Goal: Communication & Community: Ask a question

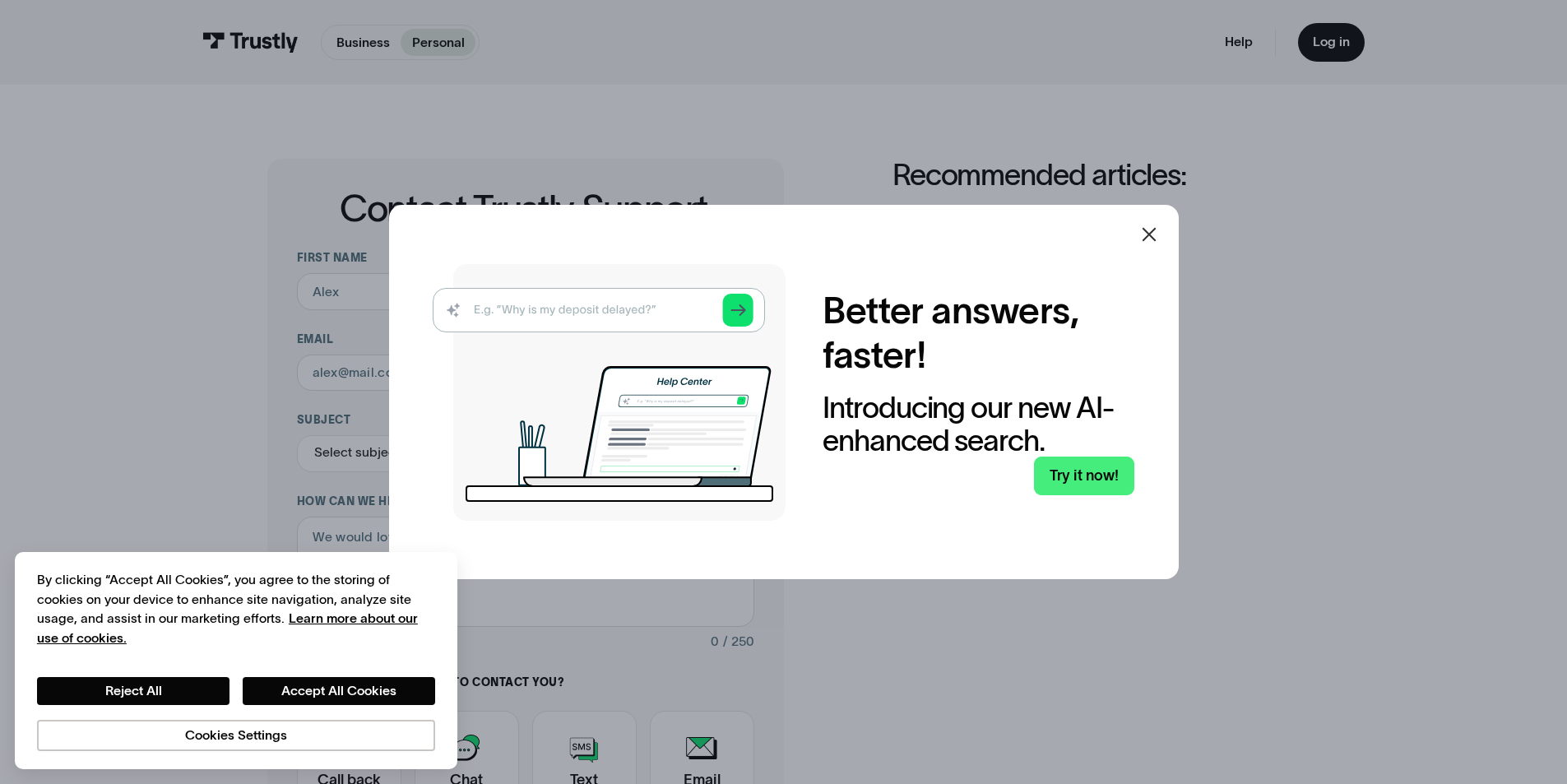
click at [1155, 228] on icon at bounding box center [1150, 235] width 20 height 20
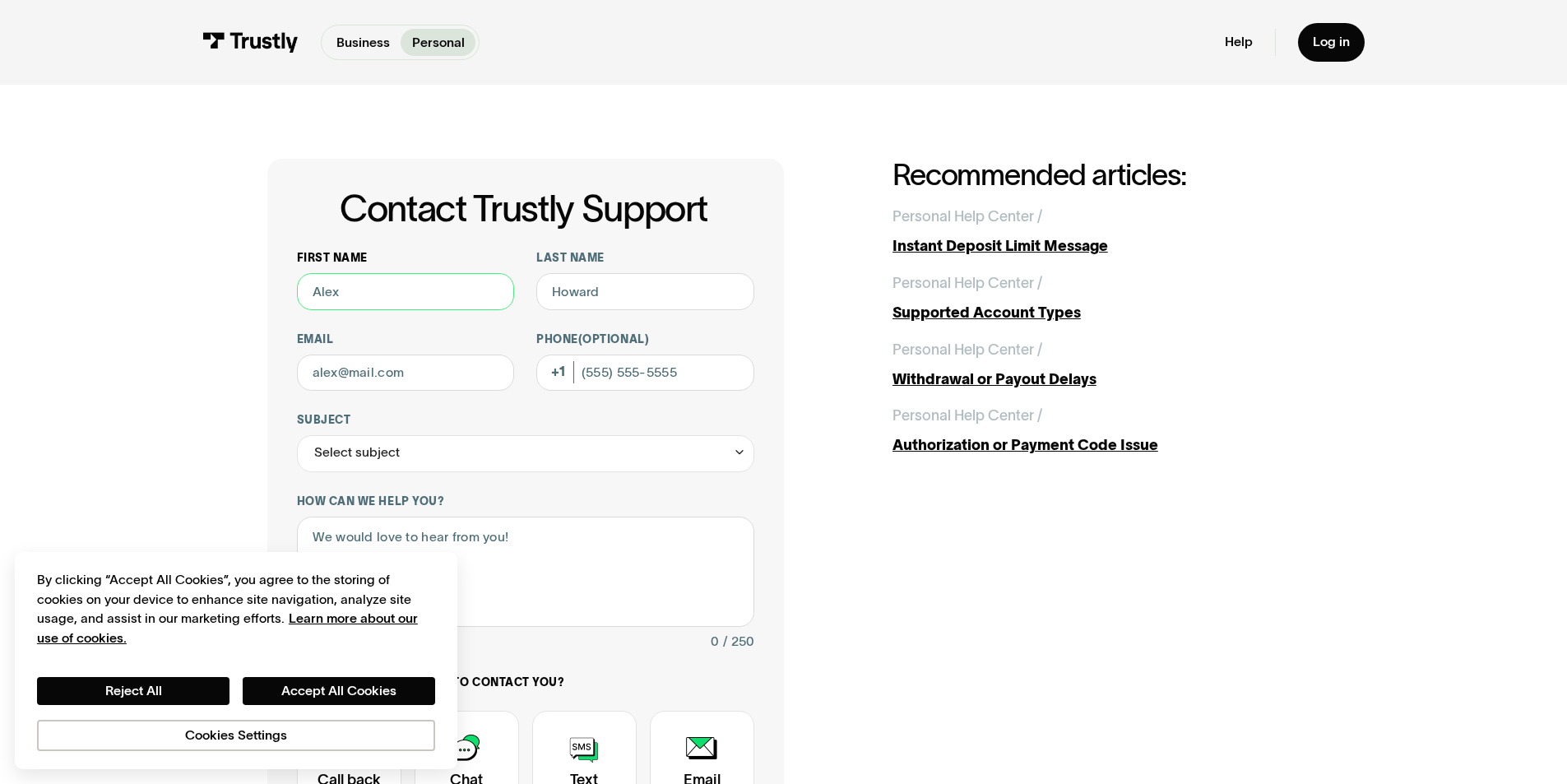
click at [332, 282] on input "First name" at bounding box center [406, 291] width 218 height 37
type input "m"
type input "[PERSON_NAME]"
click at [299, 699] on button "Accept All Cookies" at bounding box center [339, 691] width 193 height 28
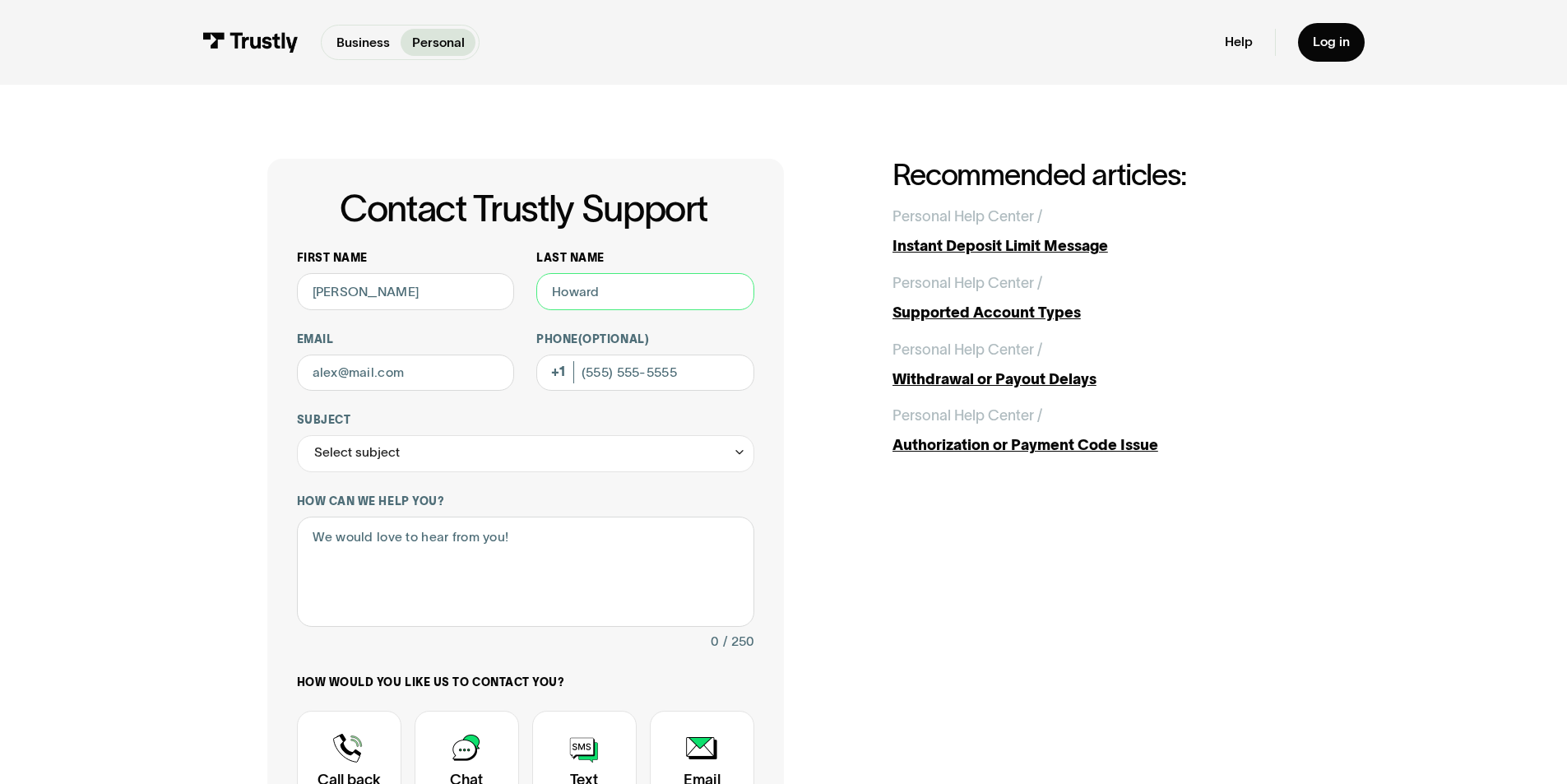
click at [647, 290] on input "Last name" at bounding box center [645, 291] width 218 height 37
type input "[PERSON_NAME]"
click at [417, 374] on input "[EMAIL_ADDRESS][DOMAIN_NAME]" at bounding box center [406, 373] width 218 height 37
type input "[EMAIL_ADDRESS][DOMAIN_NAME]"
type input "[PHONE_NUMBER]"
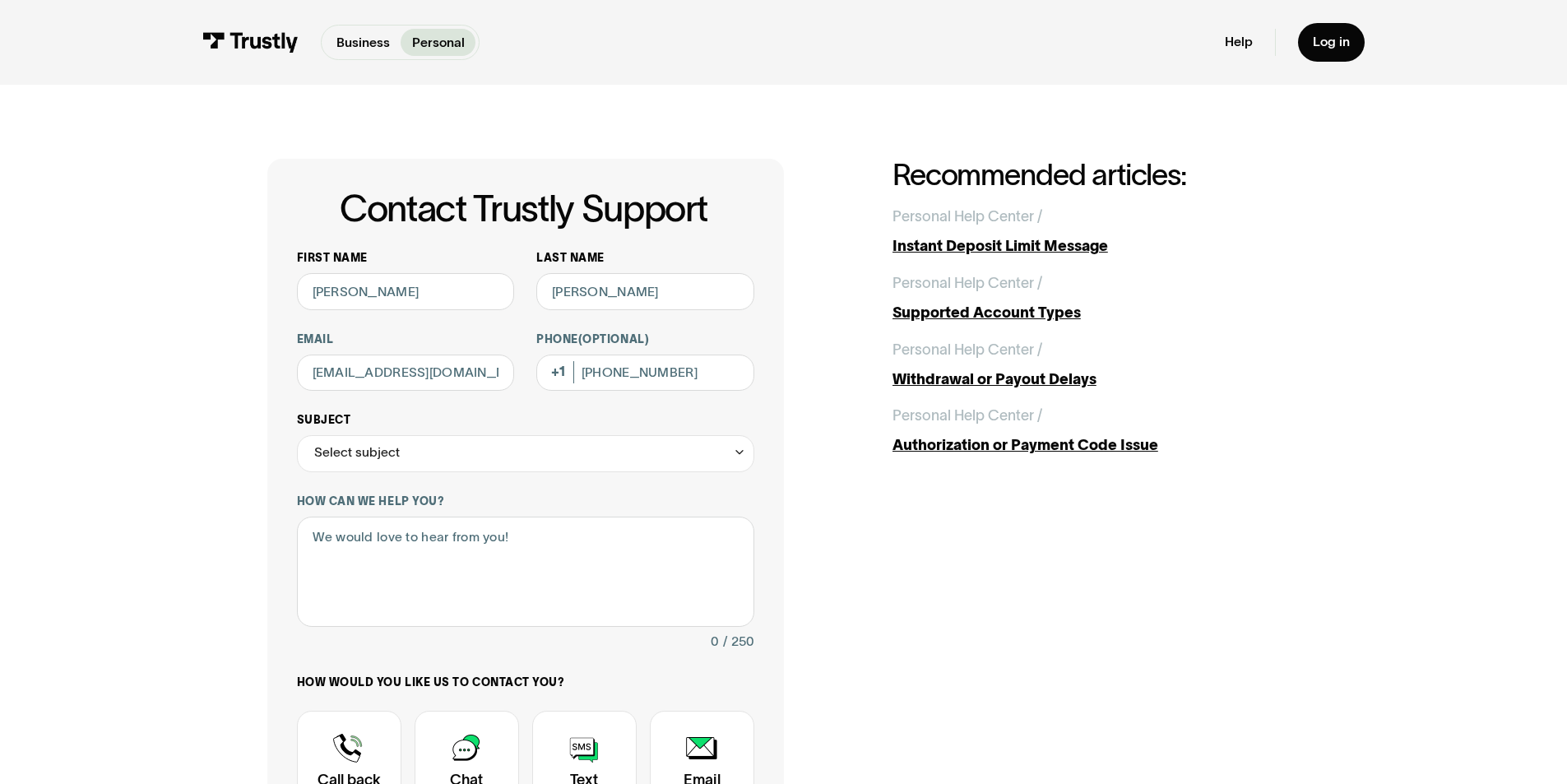
click at [527, 463] on div "Select subject" at bounding box center [525, 453] width 457 height 37
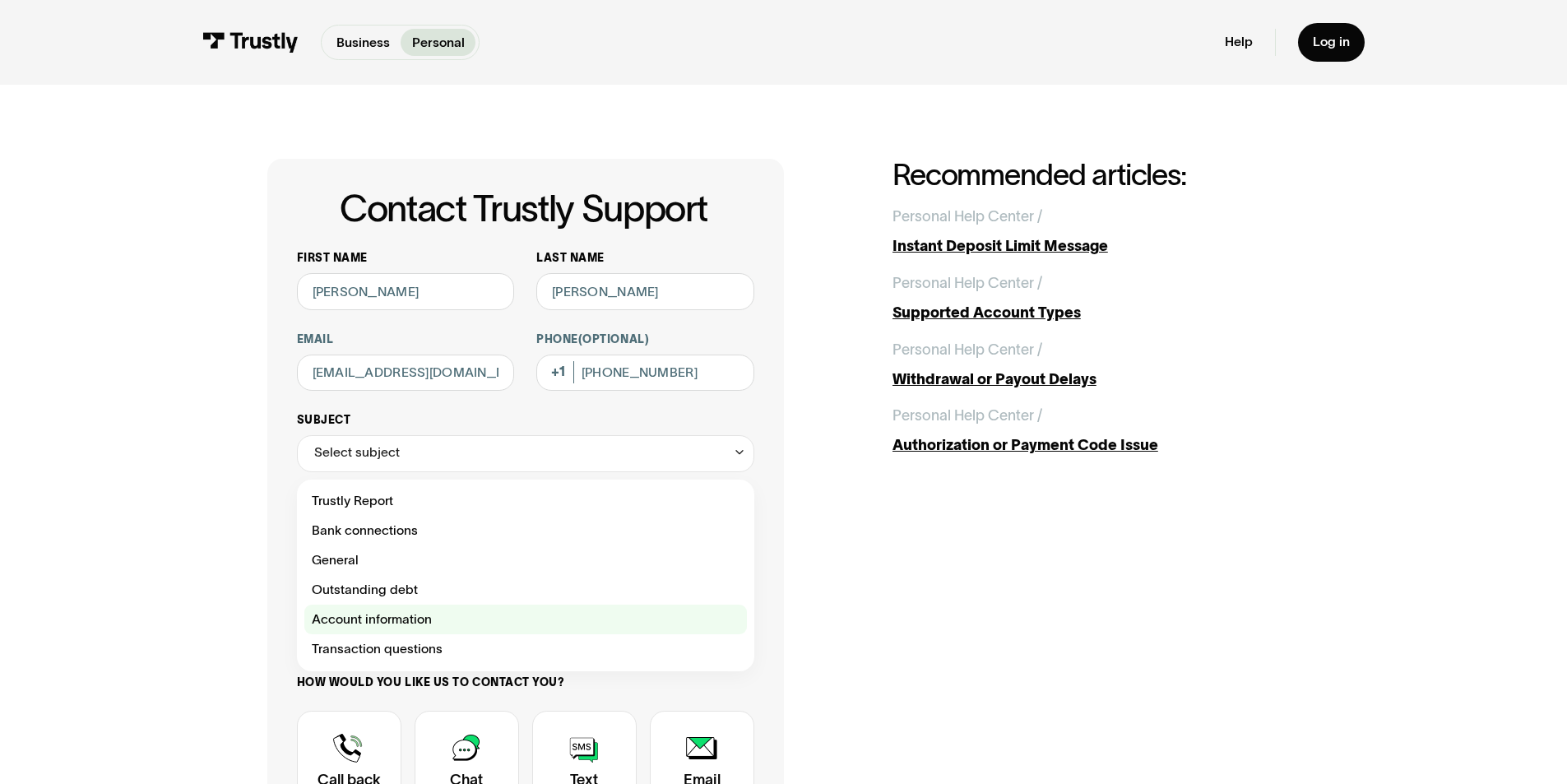
scroll to position [82, 0]
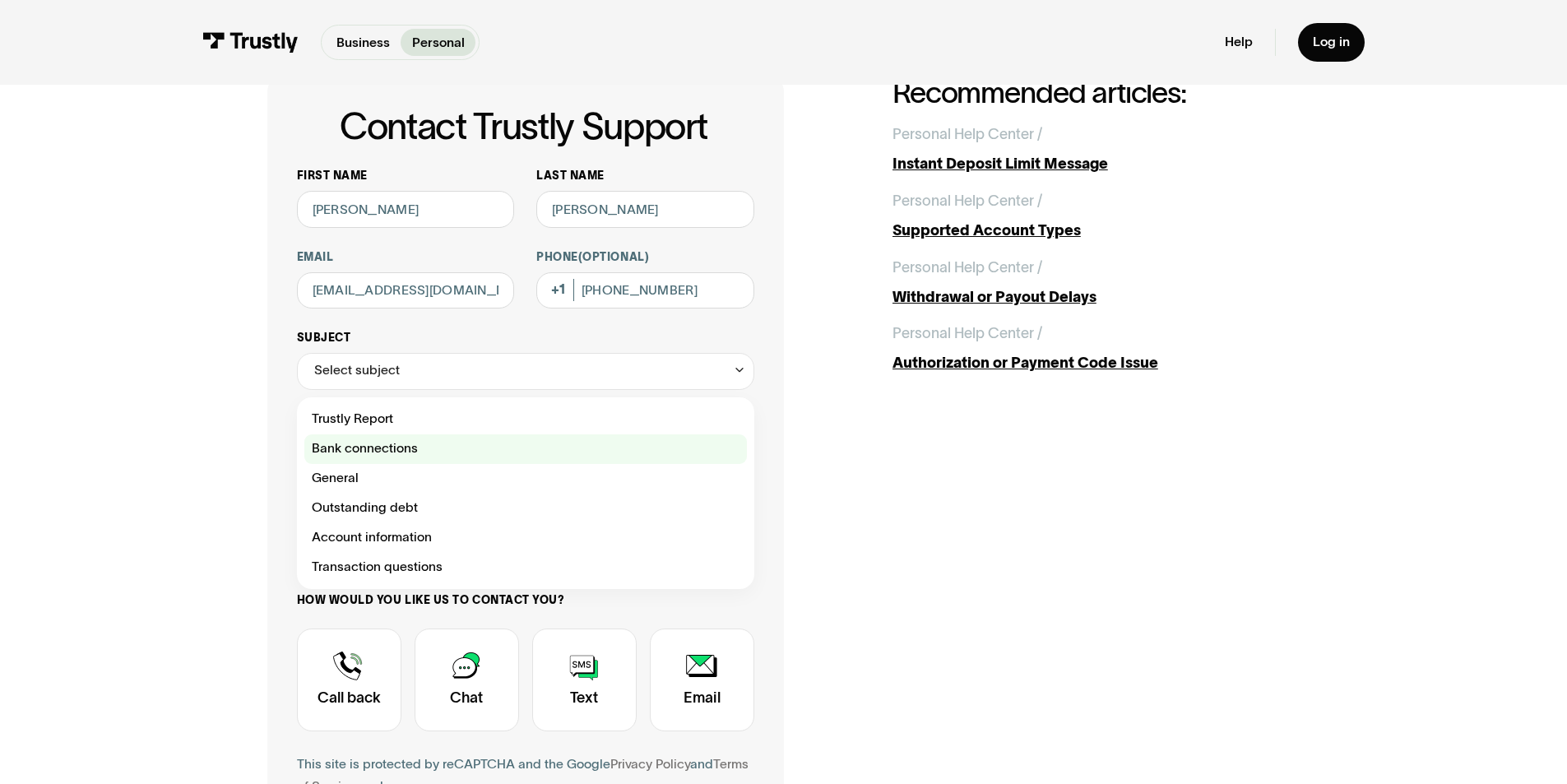
click at [385, 450] on div "Contact Trustly Support" at bounding box center [525, 449] width 442 height 30
type input "**********"
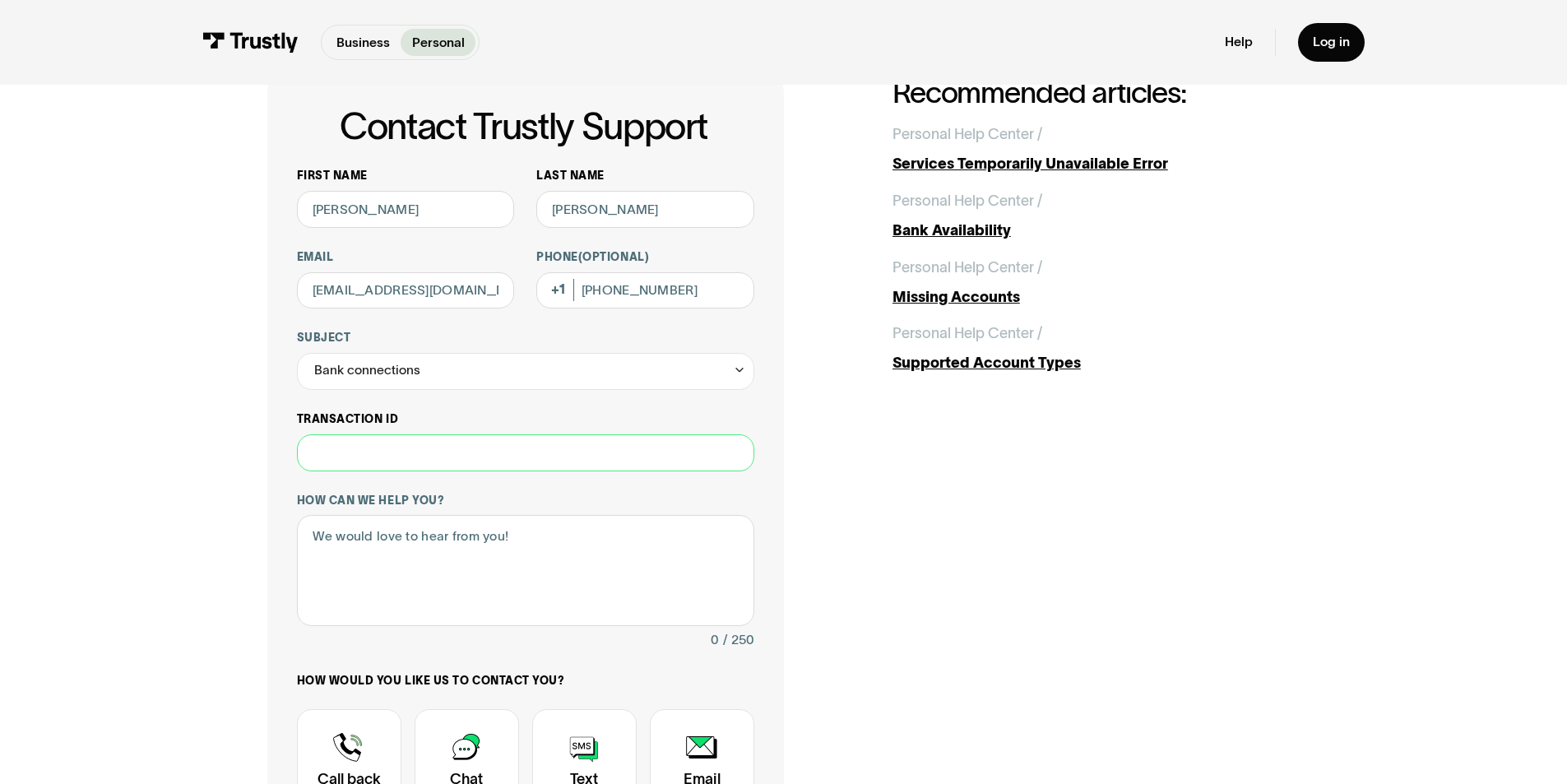
click at [416, 459] on input "Transaction ID" at bounding box center [525, 452] width 457 height 37
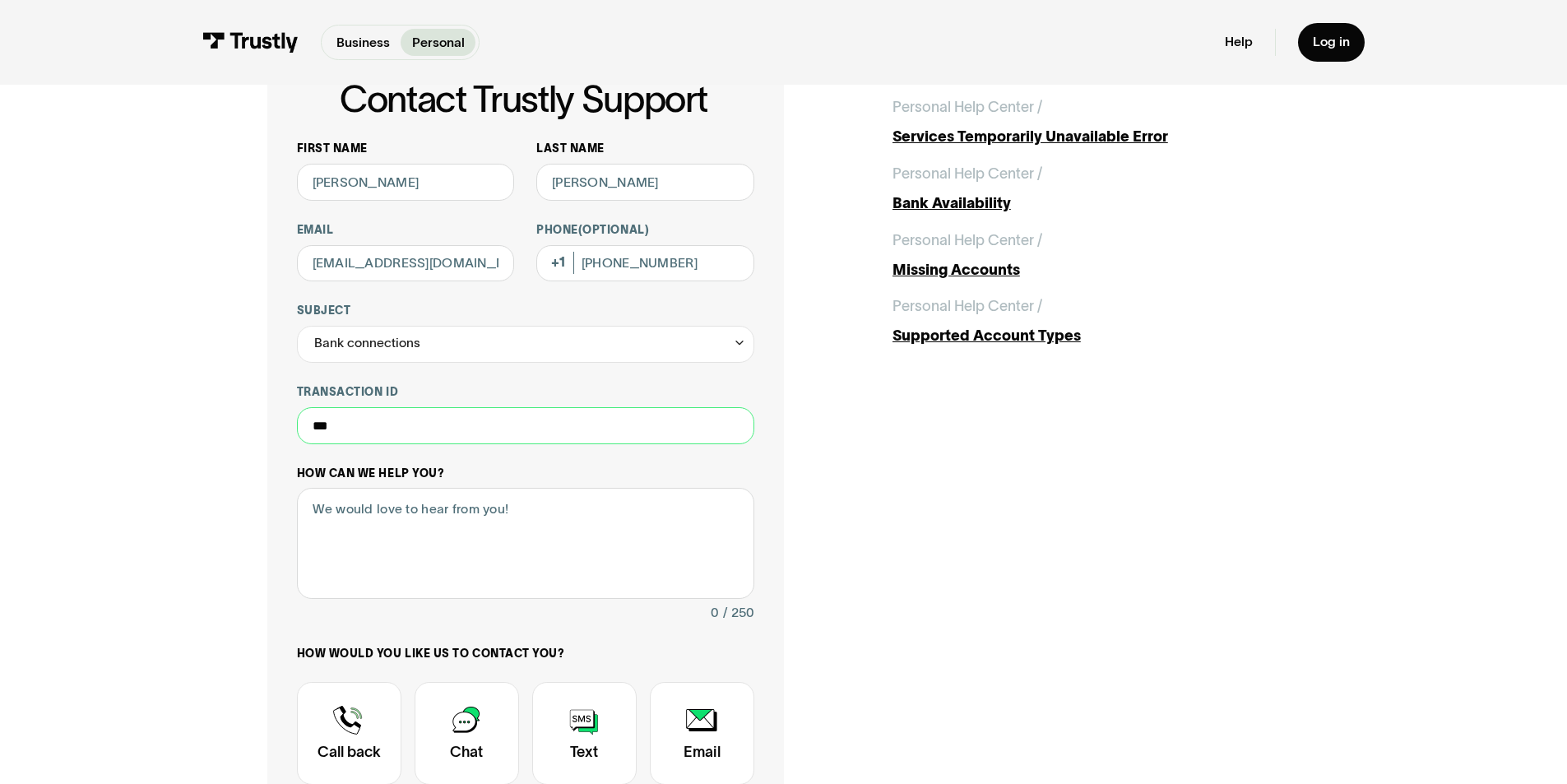
scroll to position [164, 0]
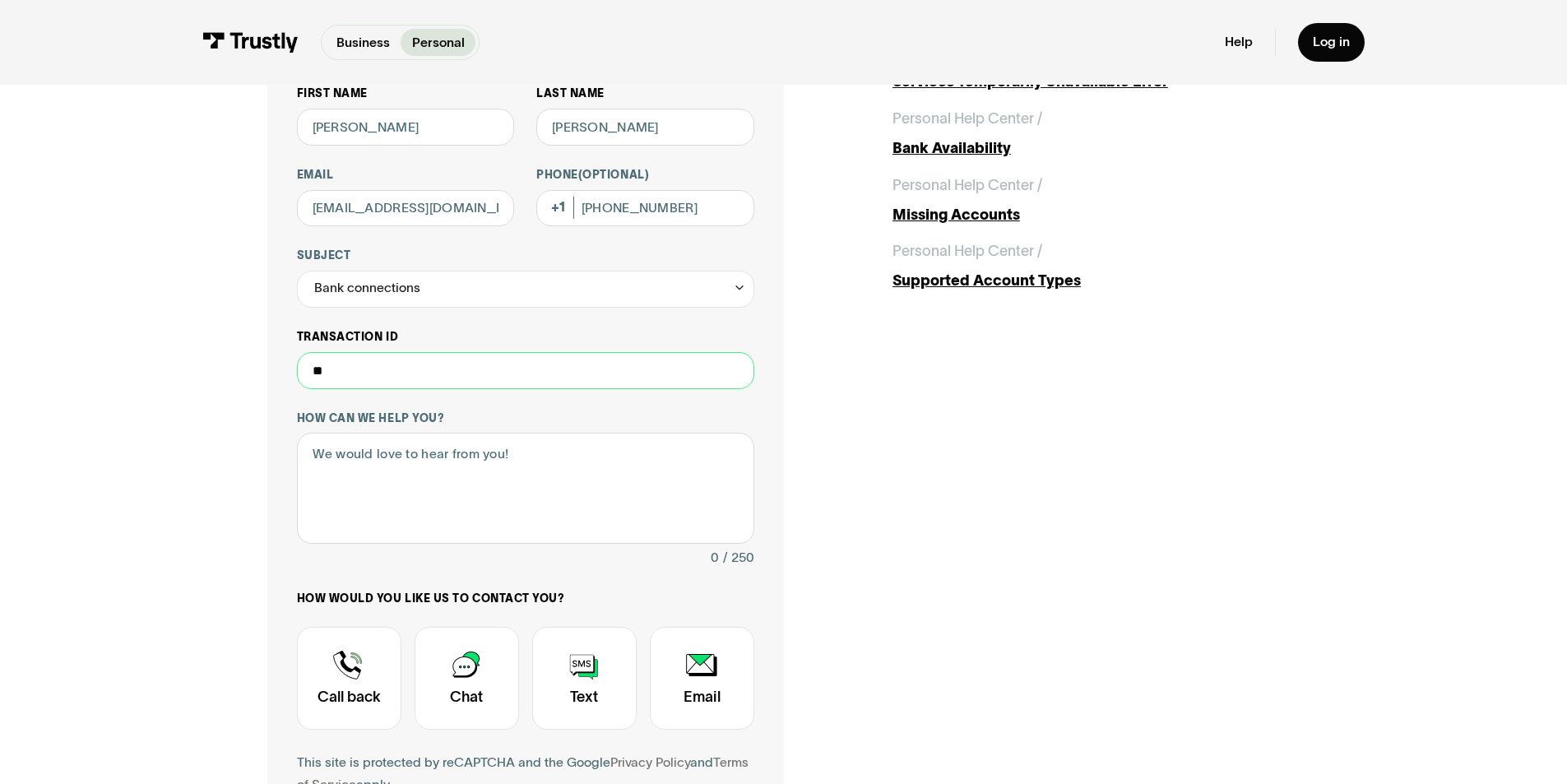
type input "*"
click at [417, 293] on div "Bank connections" at bounding box center [368, 288] width 106 height 22
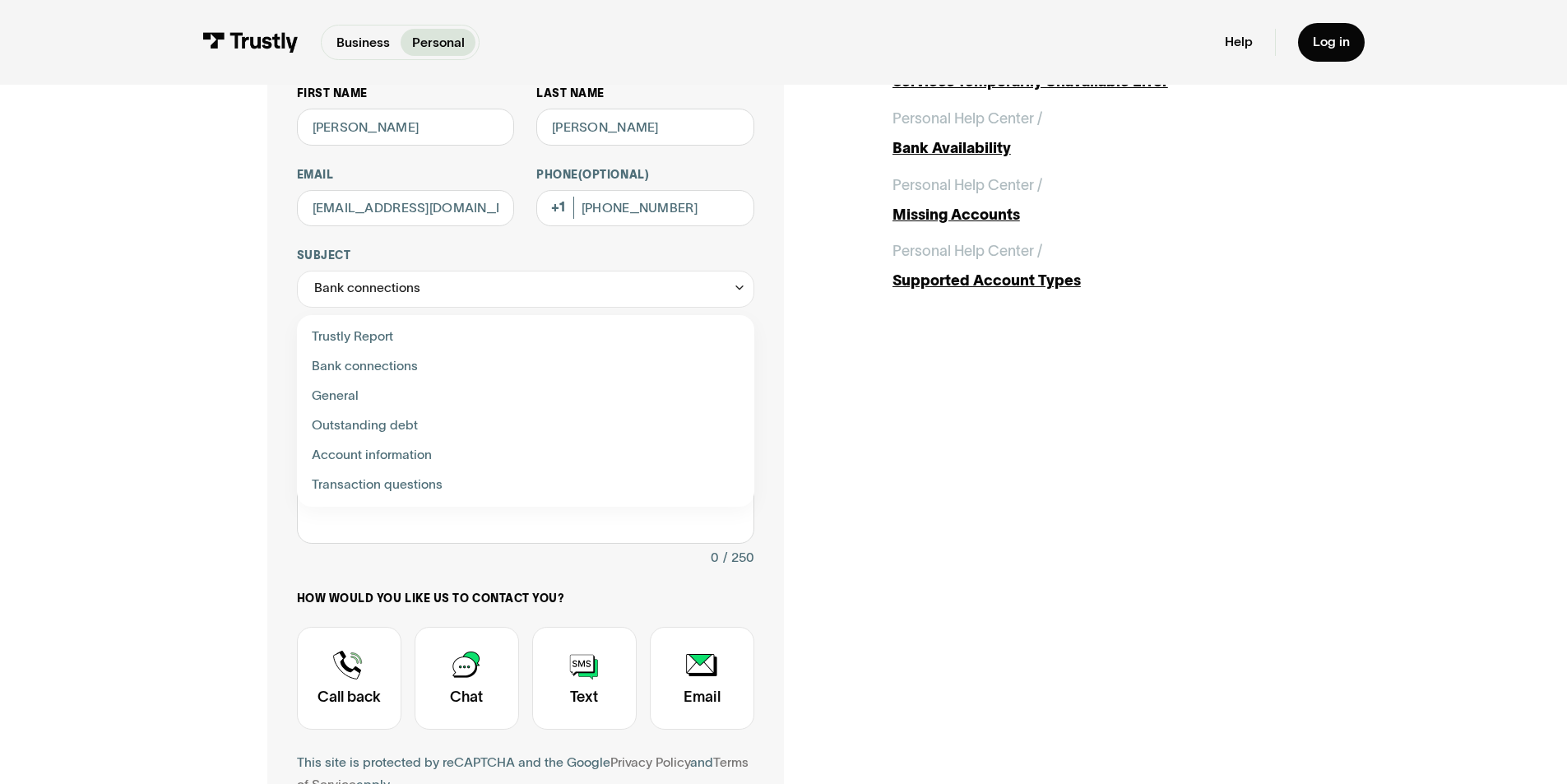
click at [397, 426] on div "Contact Trustly Support" at bounding box center [525, 426] width 442 height 30
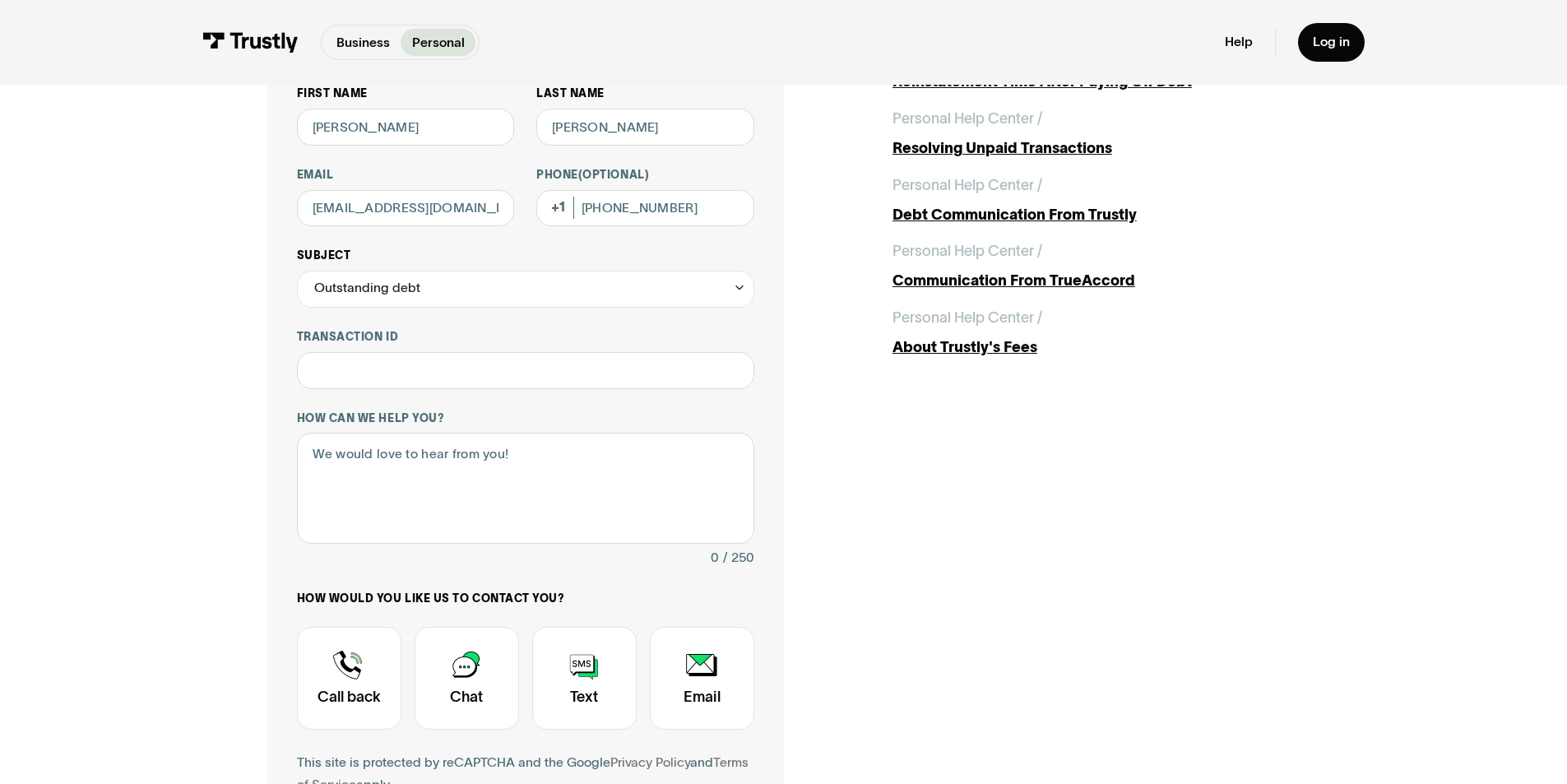
click at [395, 290] on div "Outstanding debt" at bounding box center [368, 288] width 106 height 22
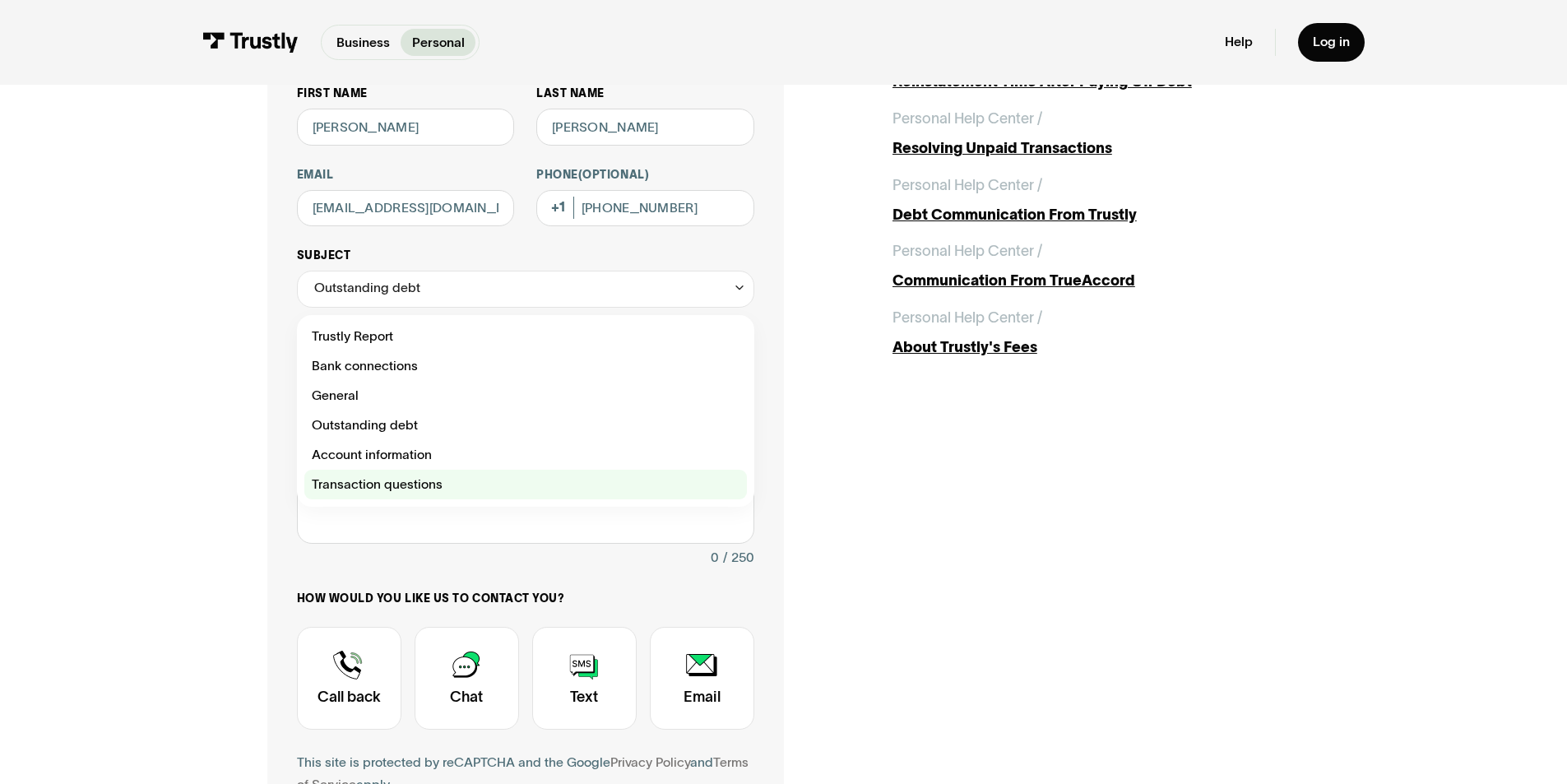
click at [409, 489] on div "Contact Trustly Support" at bounding box center [525, 485] width 442 height 30
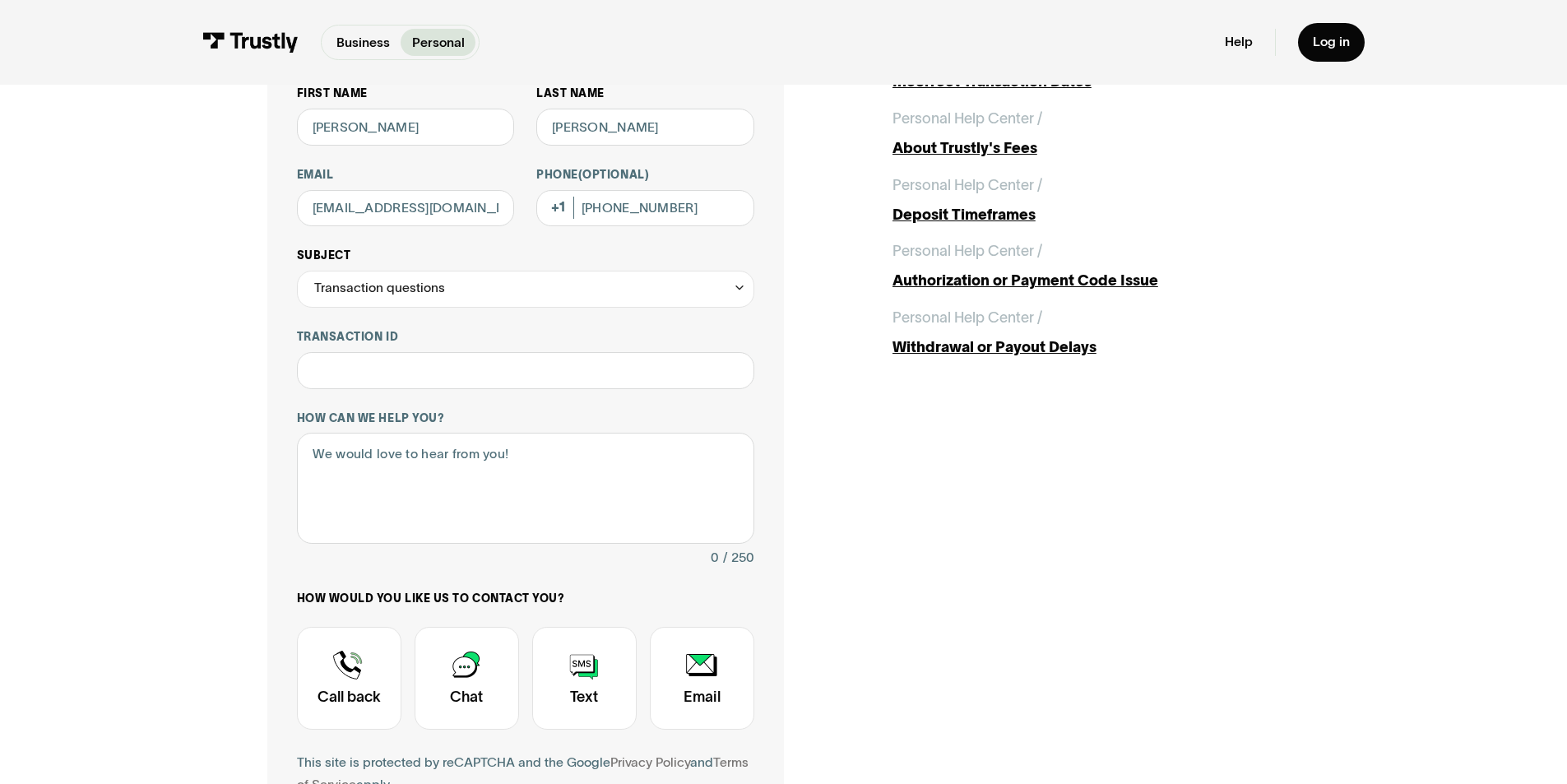
click at [442, 289] on div "Transaction questions" at bounding box center [525, 289] width 457 height 37
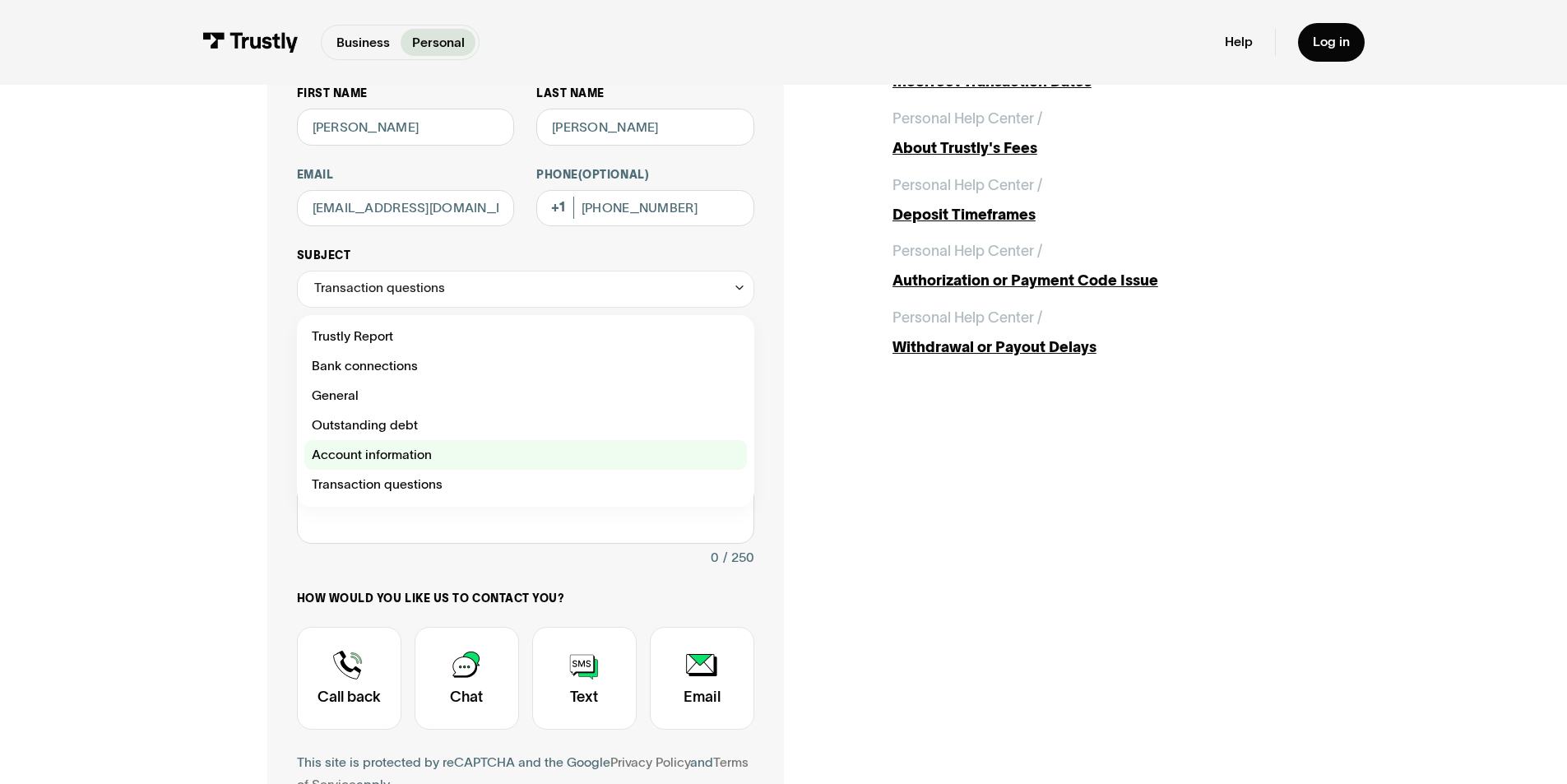
click at [372, 460] on div "Contact Trustly Support" at bounding box center [525, 455] width 442 height 30
type input "**********"
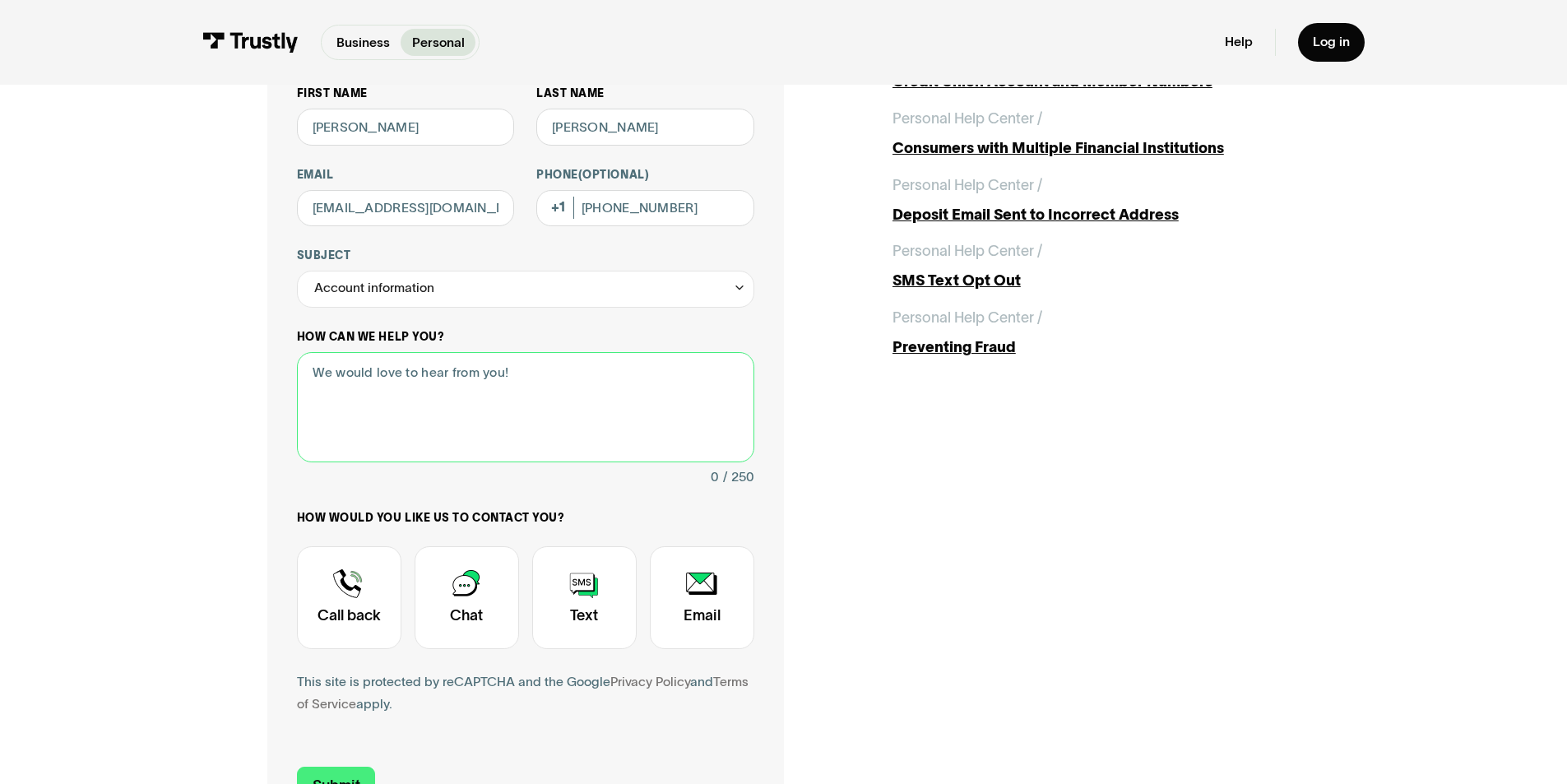
click at [403, 397] on textarea "How can we help you?" at bounding box center [525, 407] width 457 height 111
click at [583, 377] on textarea "I want to have access to deposit funds for my novig app using" at bounding box center [525, 407] width 457 height 111
click at [691, 377] on textarea "I want to have access to deposit funds into my novig app using" at bounding box center [525, 407] width 457 height 111
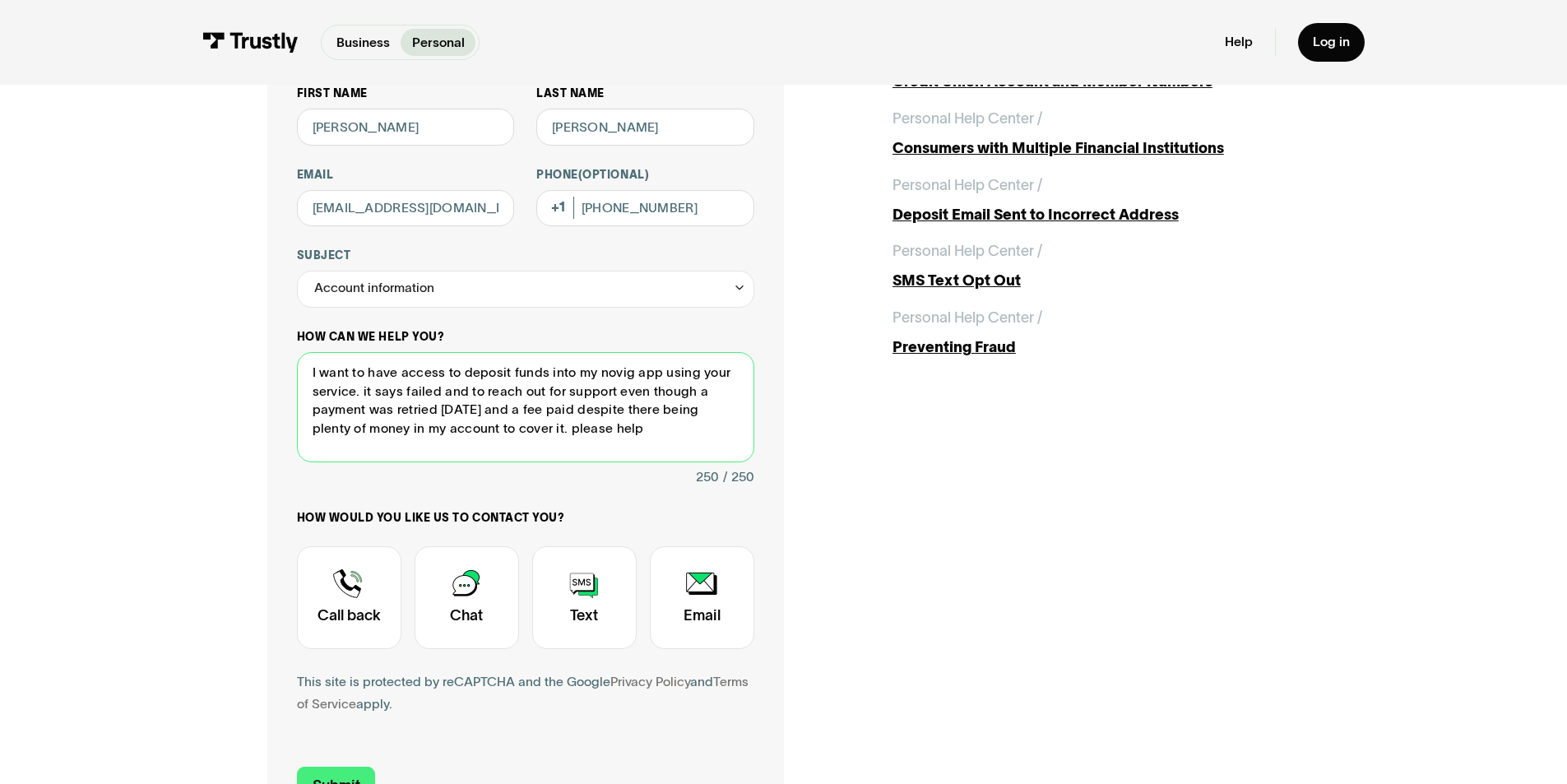
click at [625, 432] on textarea "I want to have access to deposit funds into my novig app using your service. it…" at bounding box center [525, 407] width 457 height 111
type textarea "I want to have access to deposit funds into my novig app using your service. it…"
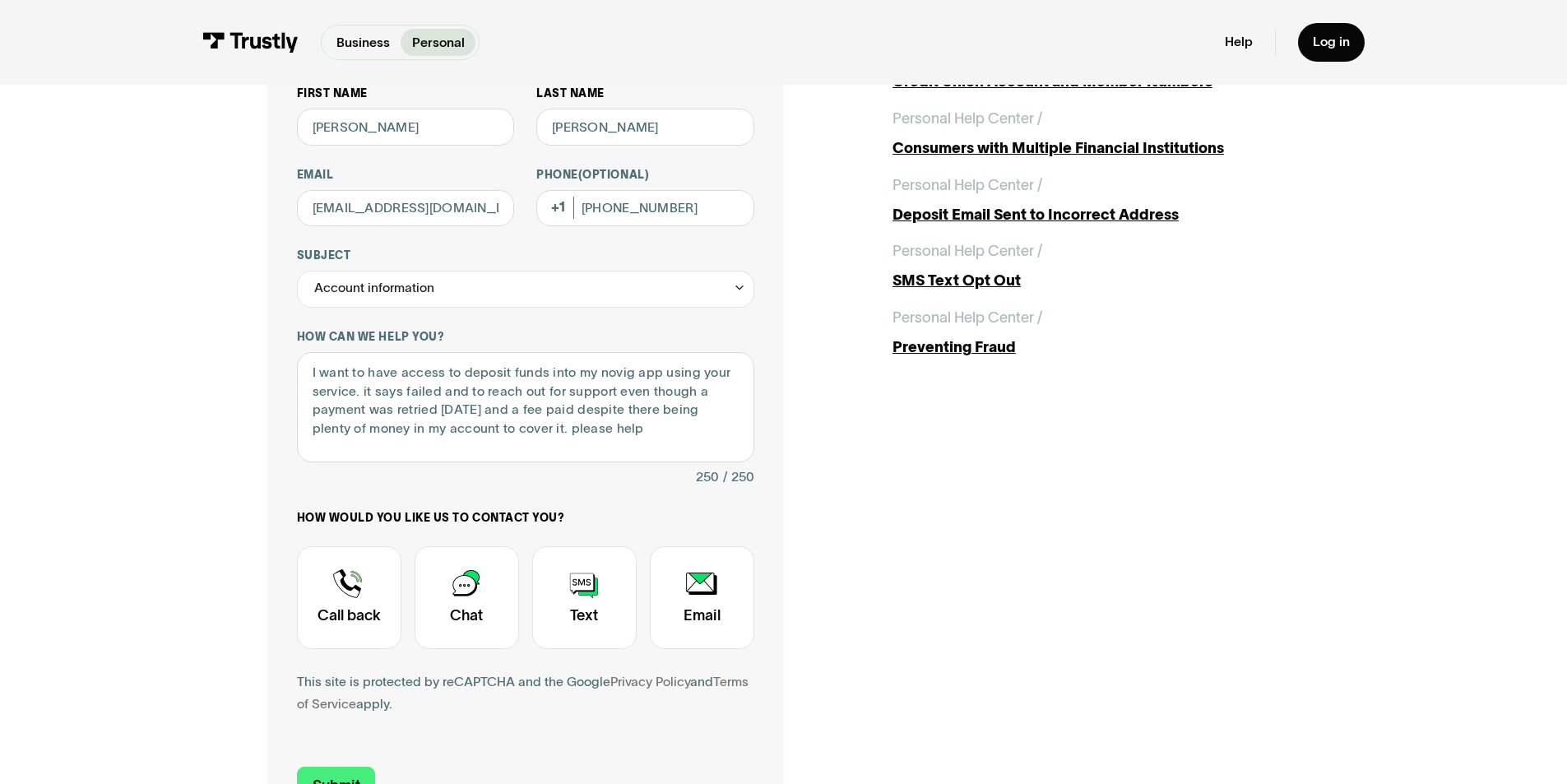
drag, startPoint x: 838, startPoint y: 426, endPoint x: 831, endPoint y: 450, distance: 25.0
click at [839, 426] on div "**********" at bounding box center [784, 414] width 1033 height 840
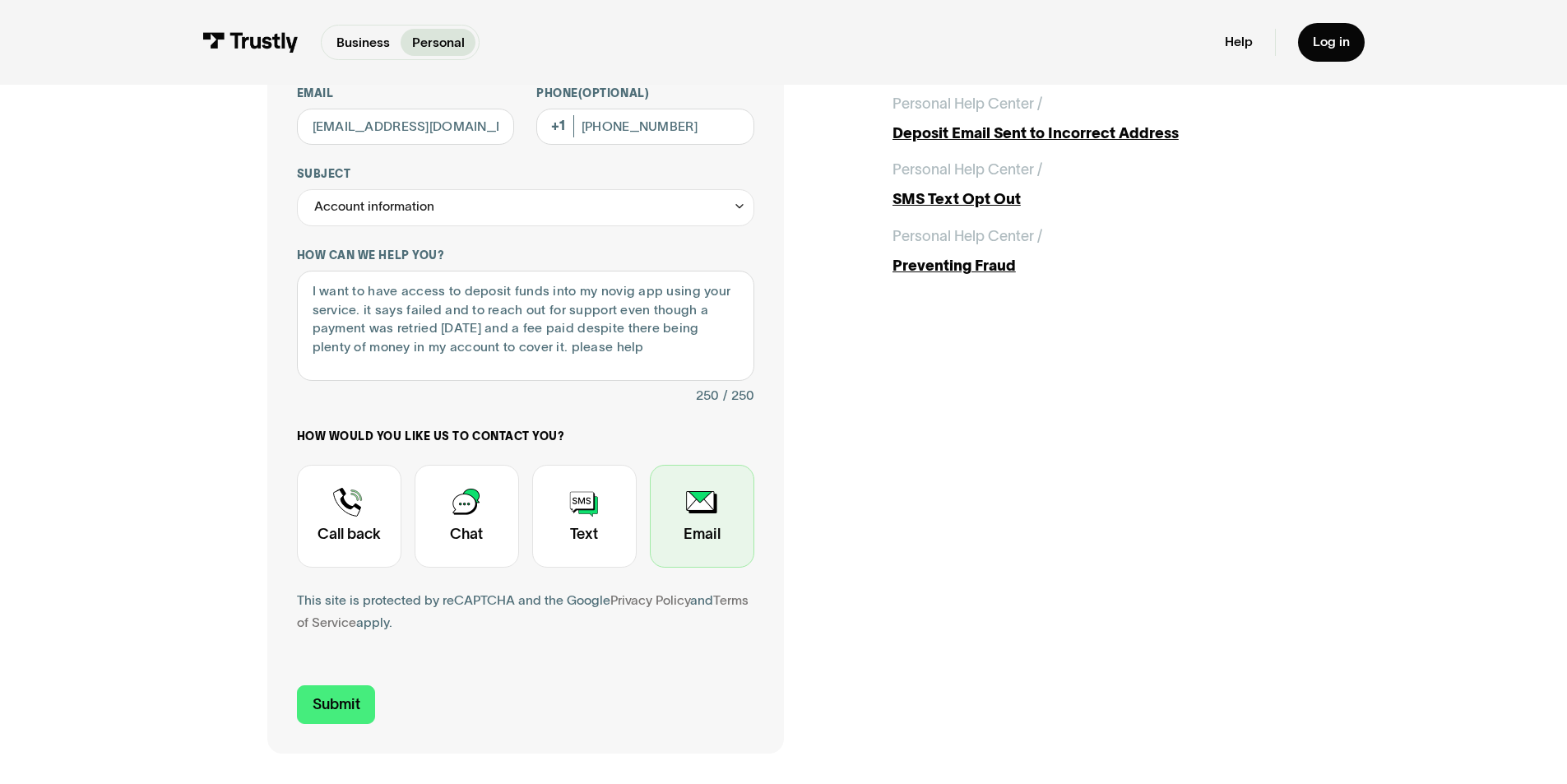
scroll to position [246, 0]
click at [704, 536] on div "Contact Trustly Support" at bounding box center [702, 515] width 105 height 103
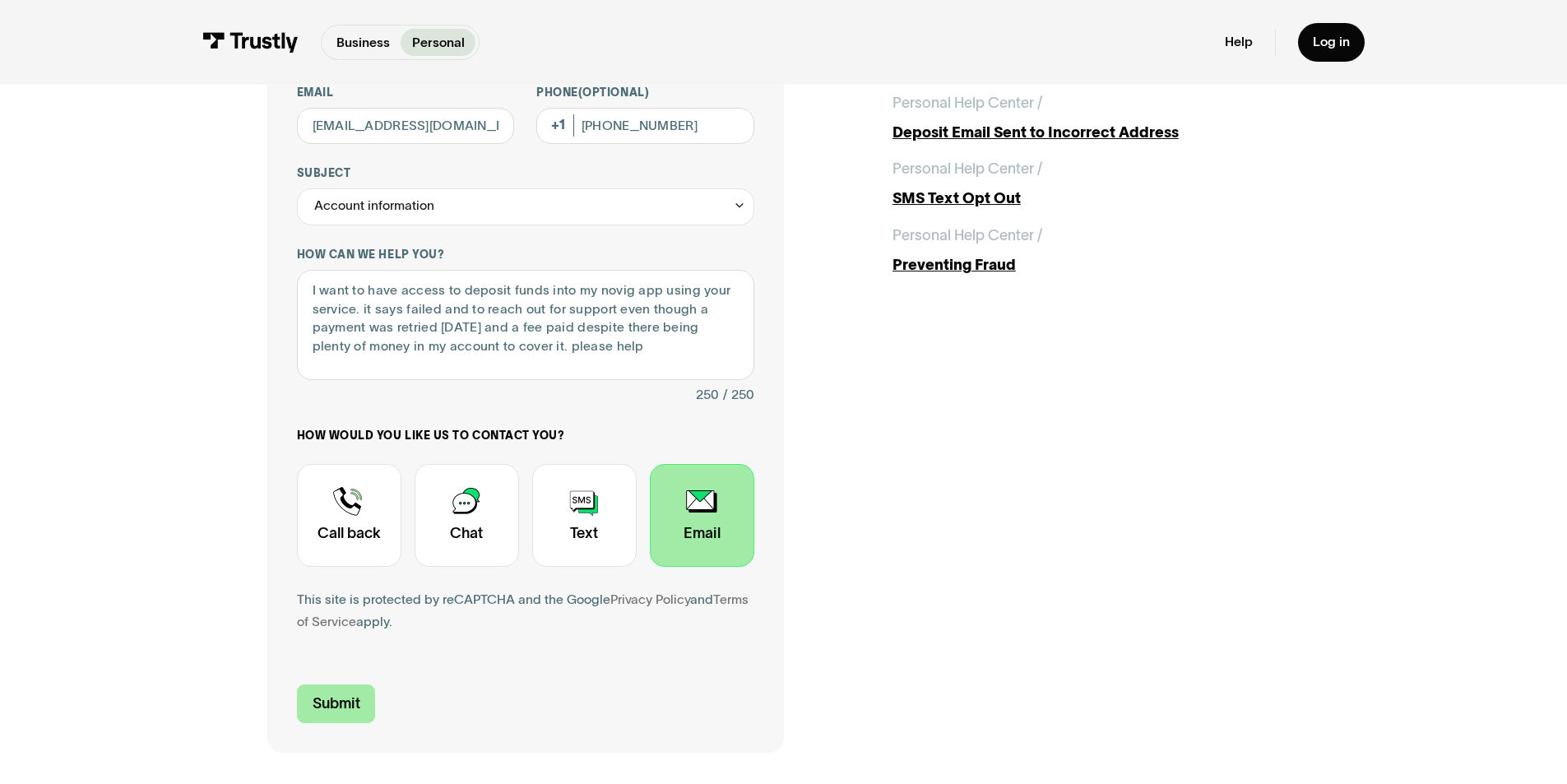
click at [325, 711] on input "Submit" at bounding box center [336, 704] width 79 height 39
click at [626, 113] on input "[PHONE_NUMBER]" at bounding box center [645, 126] width 218 height 37
type input "1"
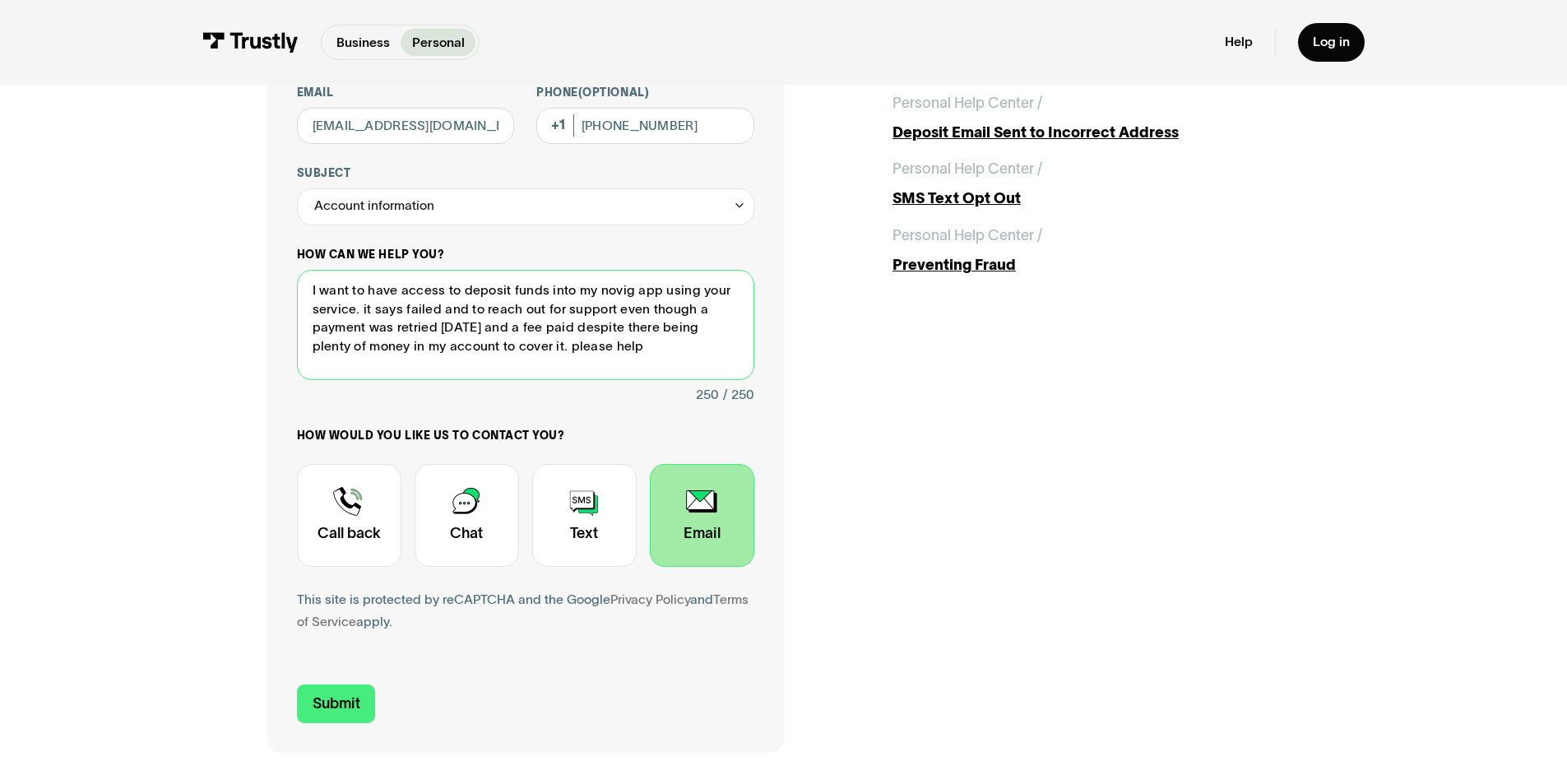
click at [612, 331] on textarea "I want to have access to deposit funds into my novig app using your service. it…" at bounding box center [525, 325] width 457 height 111
click at [609, 362] on textarea "I want to have access to deposit funds into my novig app using your service. it…" at bounding box center [525, 325] width 457 height 111
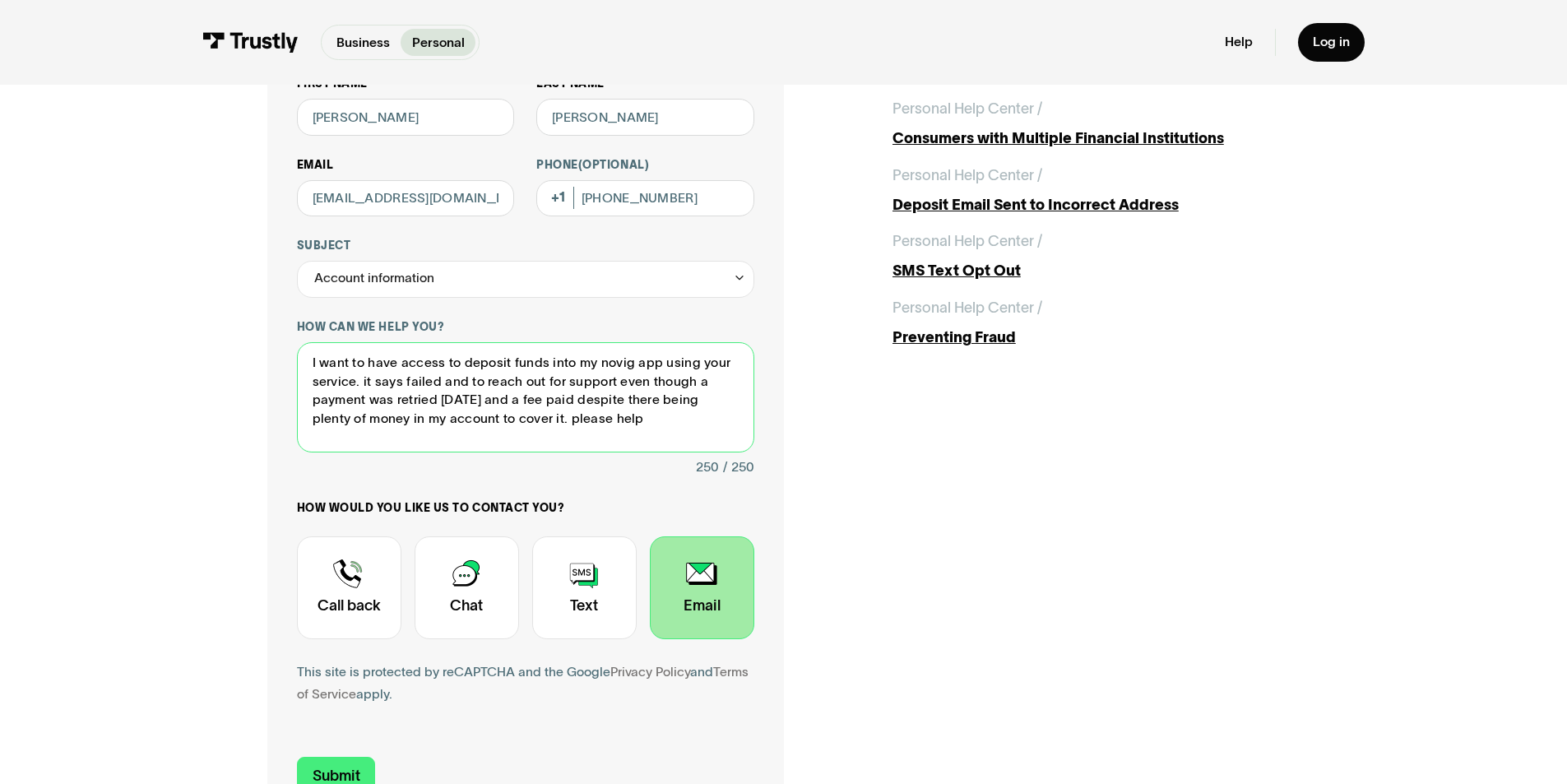
scroll to position [164, 0]
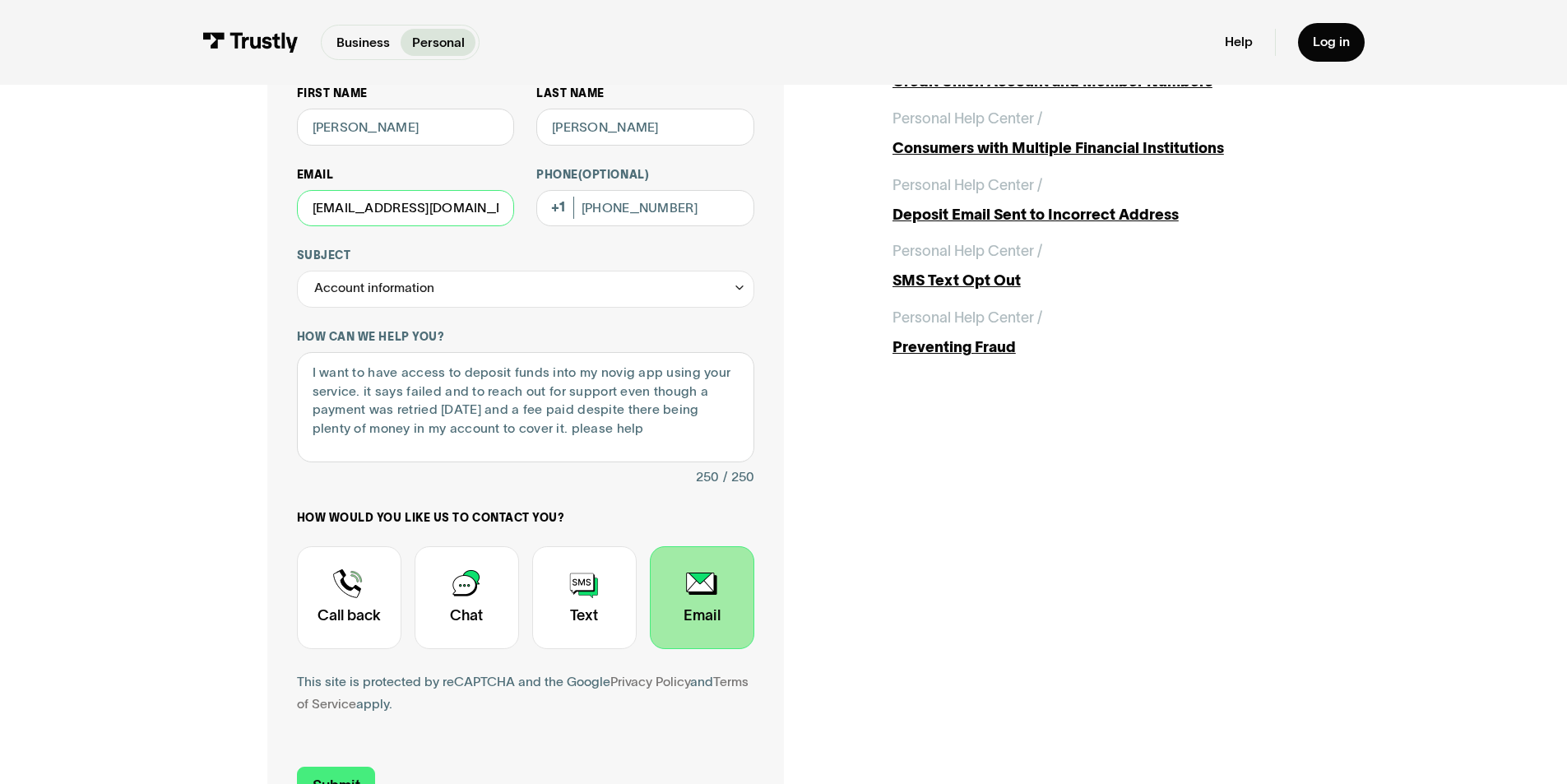
click at [404, 211] on input "[EMAIL_ADDRESS][DOMAIN_NAME]" at bounding box center [406, 208] width 218 height 37
click at [419, 139] on input "[PERSON_NAME]" at bounding box center [406, 127] width 218 height 37
click at [618, 115] on input "[PERSON_NAME]" at bounding box center [645, 127] width 218 height 37
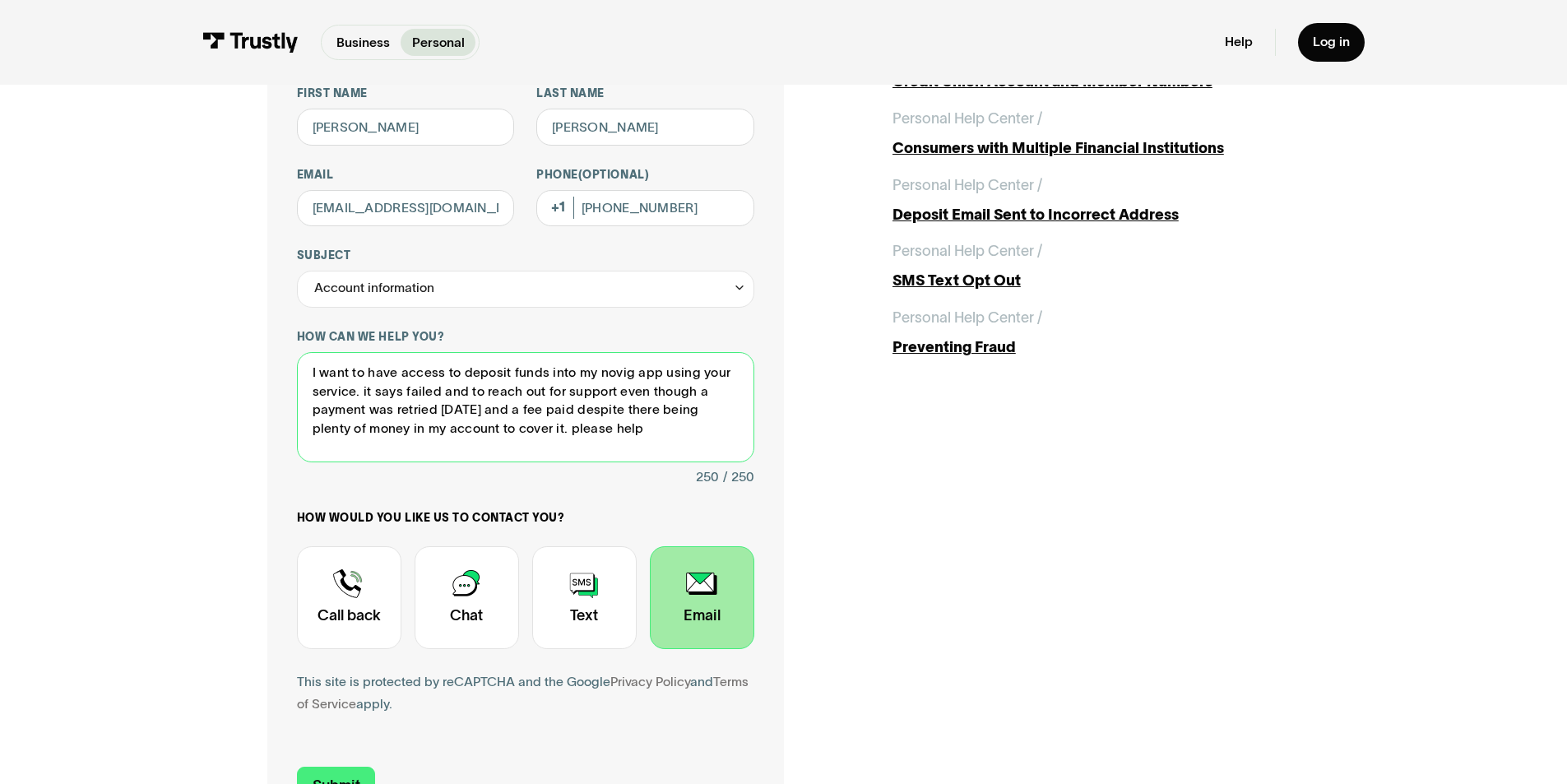
drag, startPoint x: 571, startPoint y: 425, endPoint x: 584, endPoint y: 497, distance: 73.2
click at [571, 425] on textarea "I want to have access to deposit funds into my novig app using your service. it…" at bounding box center [525, 407] width 457 height 111
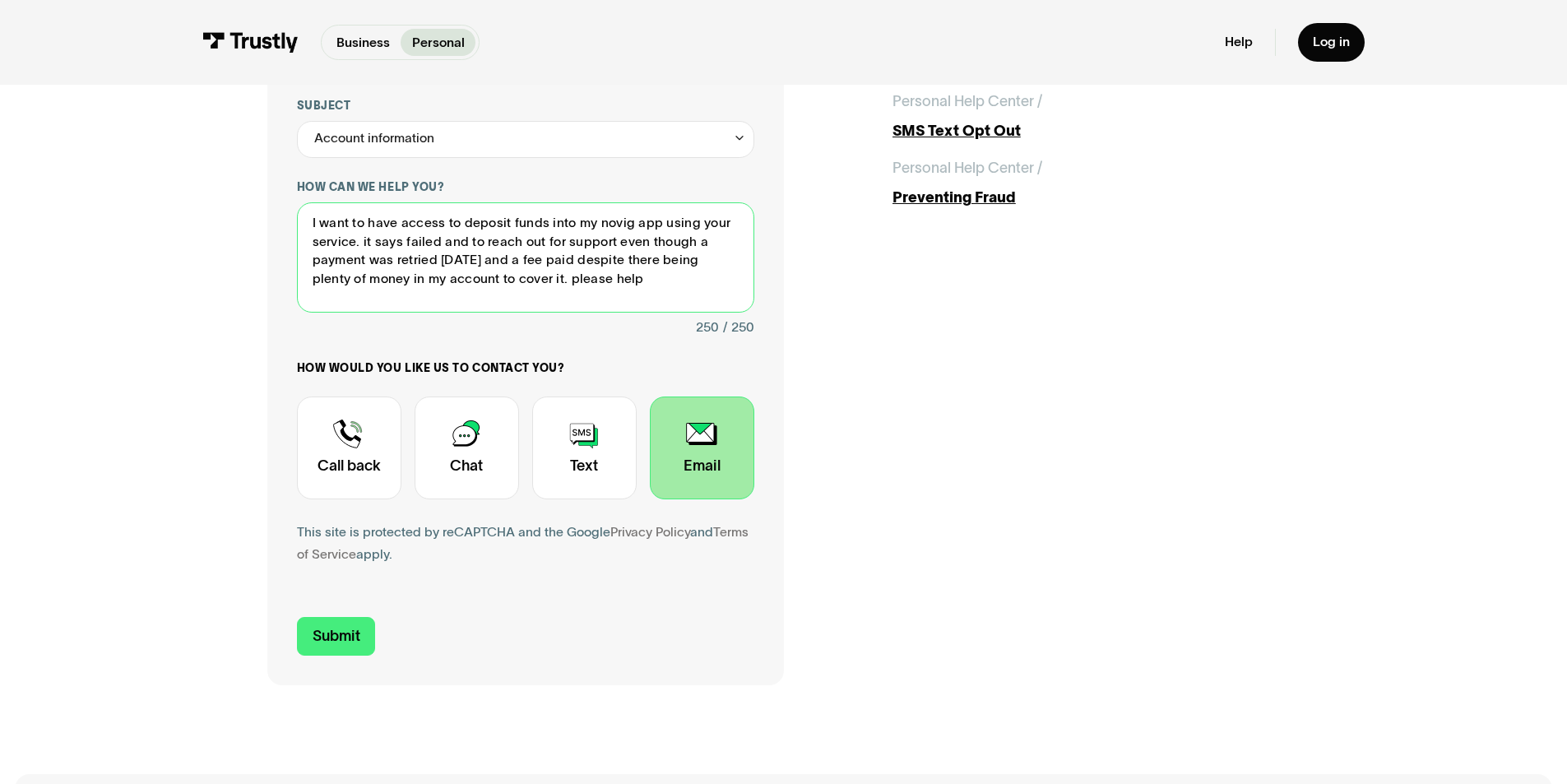
scroll to position [329, 0]
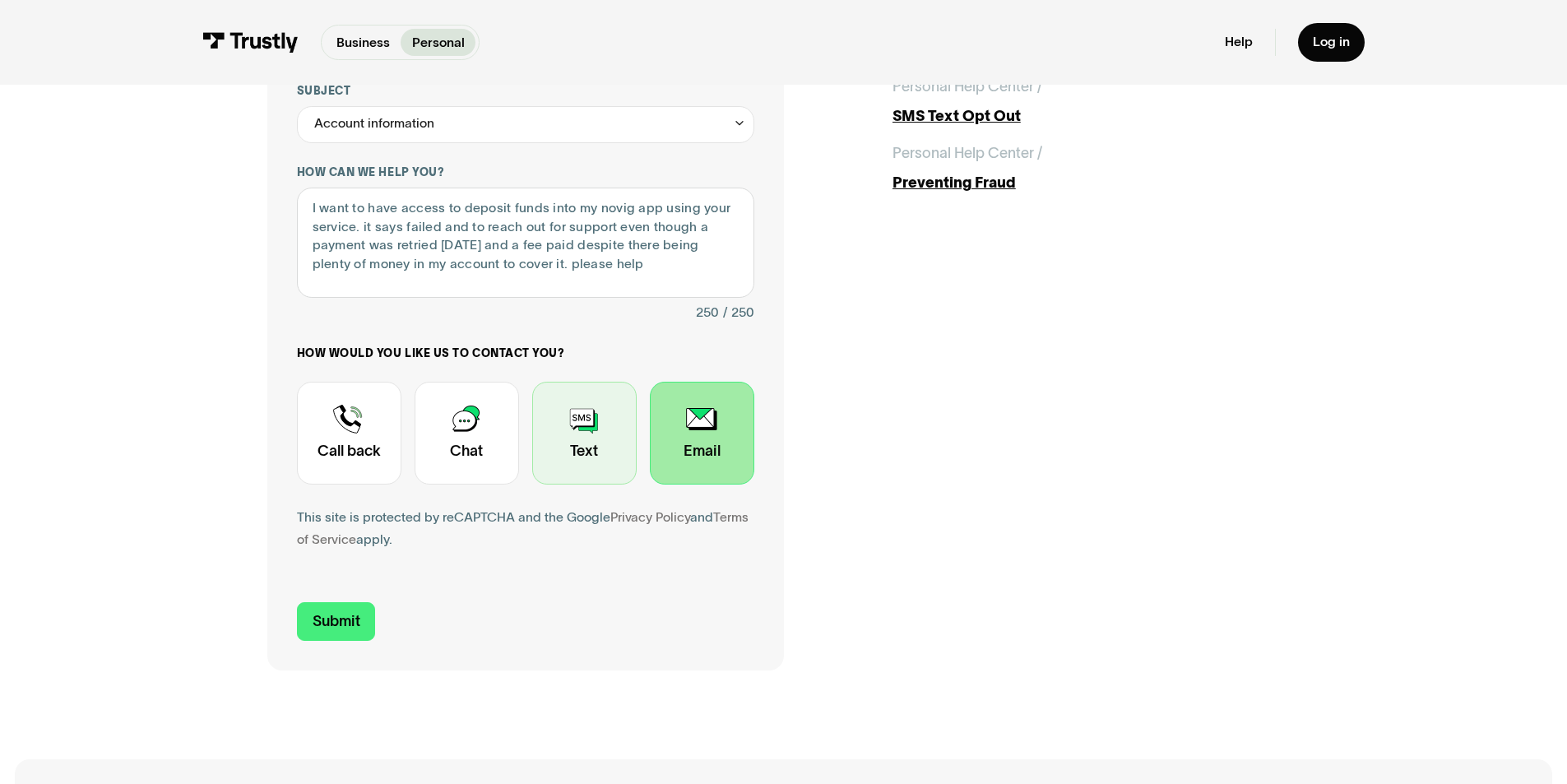
click at [592, 448] on div "Contact Trustly Support" at bounding box center [584, 433] width 105 height 103
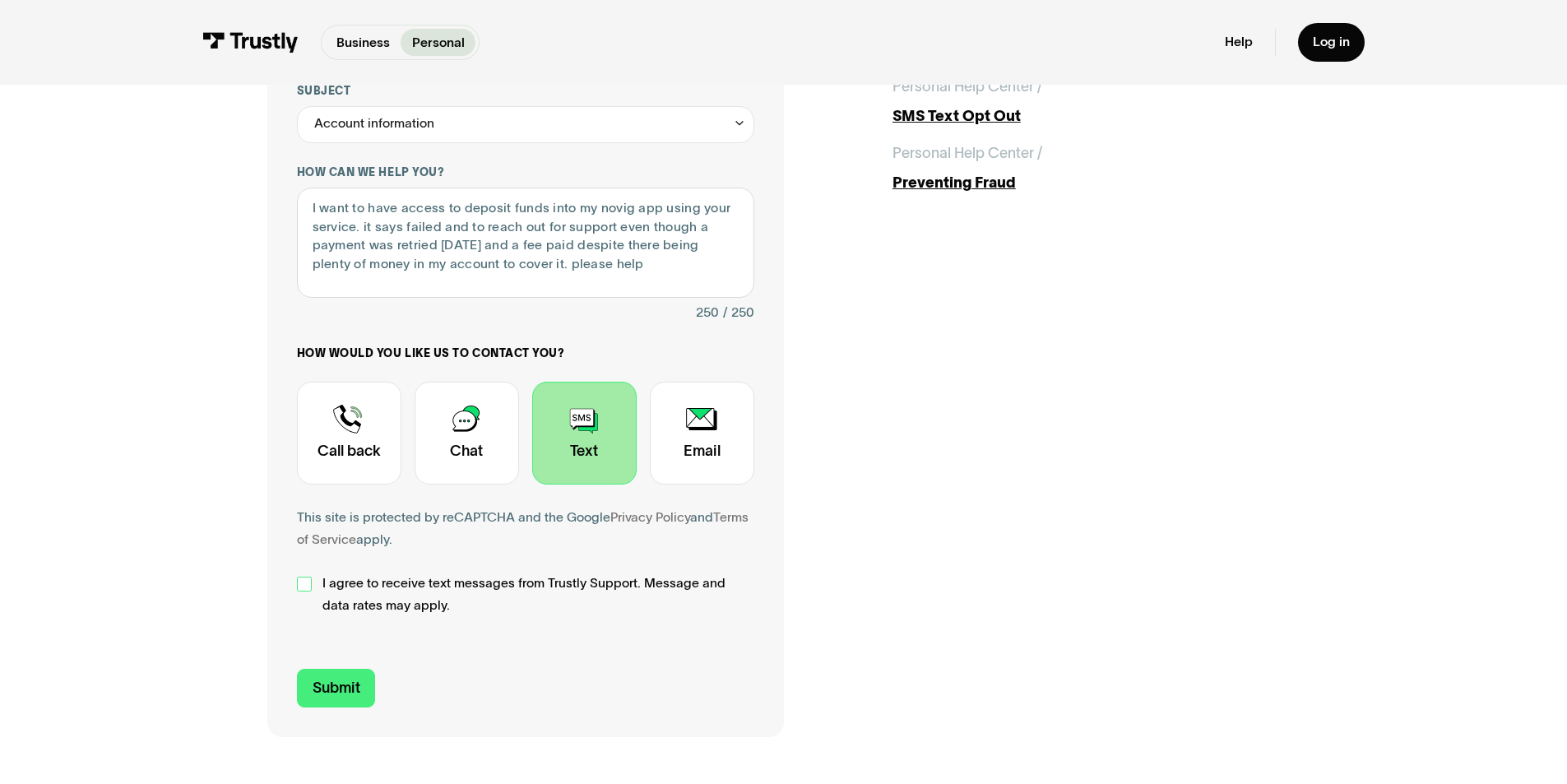
click at [306, 584] on div "Contact Trustly Support" at bounding box center [305, 584] width 15 height 15
click at [367, 689] on input "Submit" at bounding box center [336, 688] width 79 height 39
type input "[PHONE_NUMBER]"
